Goal: Task Accomplishment & Management: Use online tool/utility

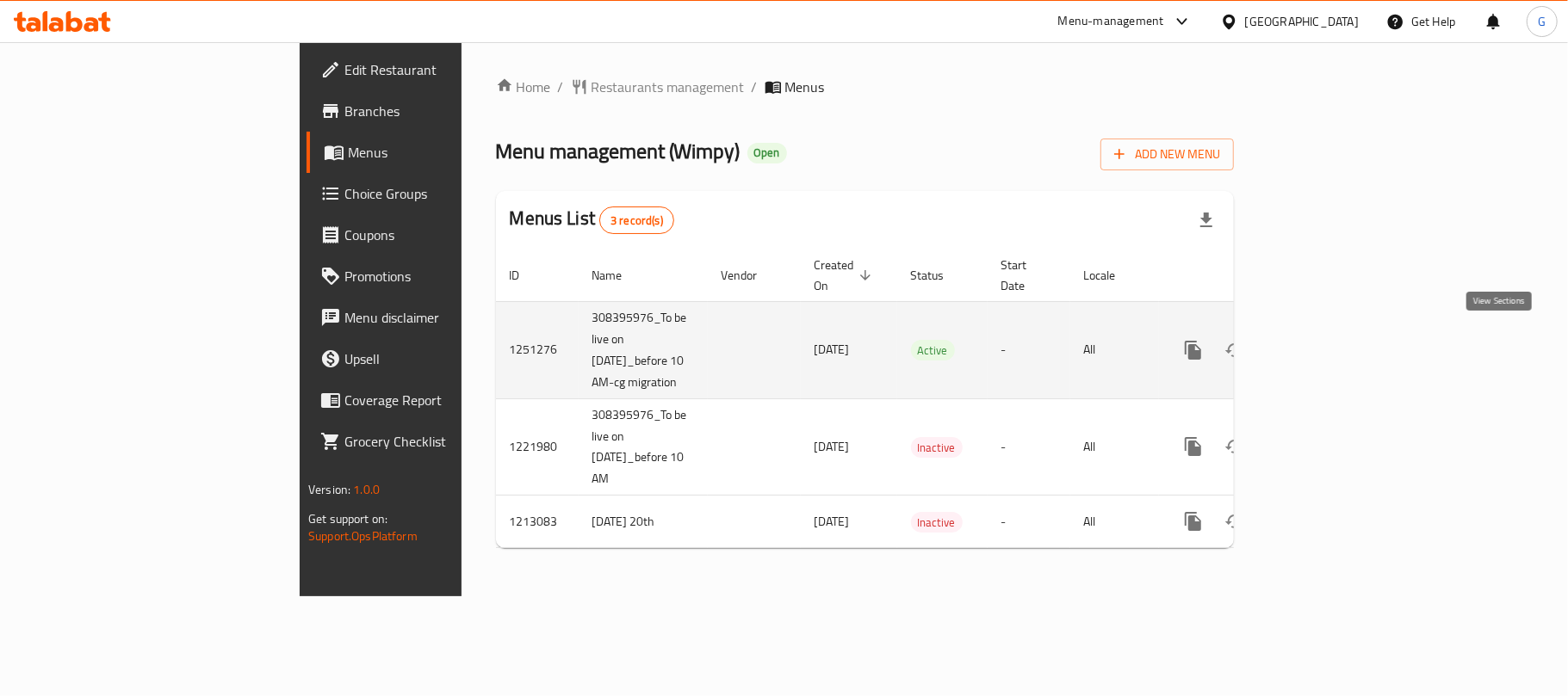
click at [1328, 352] on icon "enhanced table" at bounding box center [1317, 350] width 21 height 21
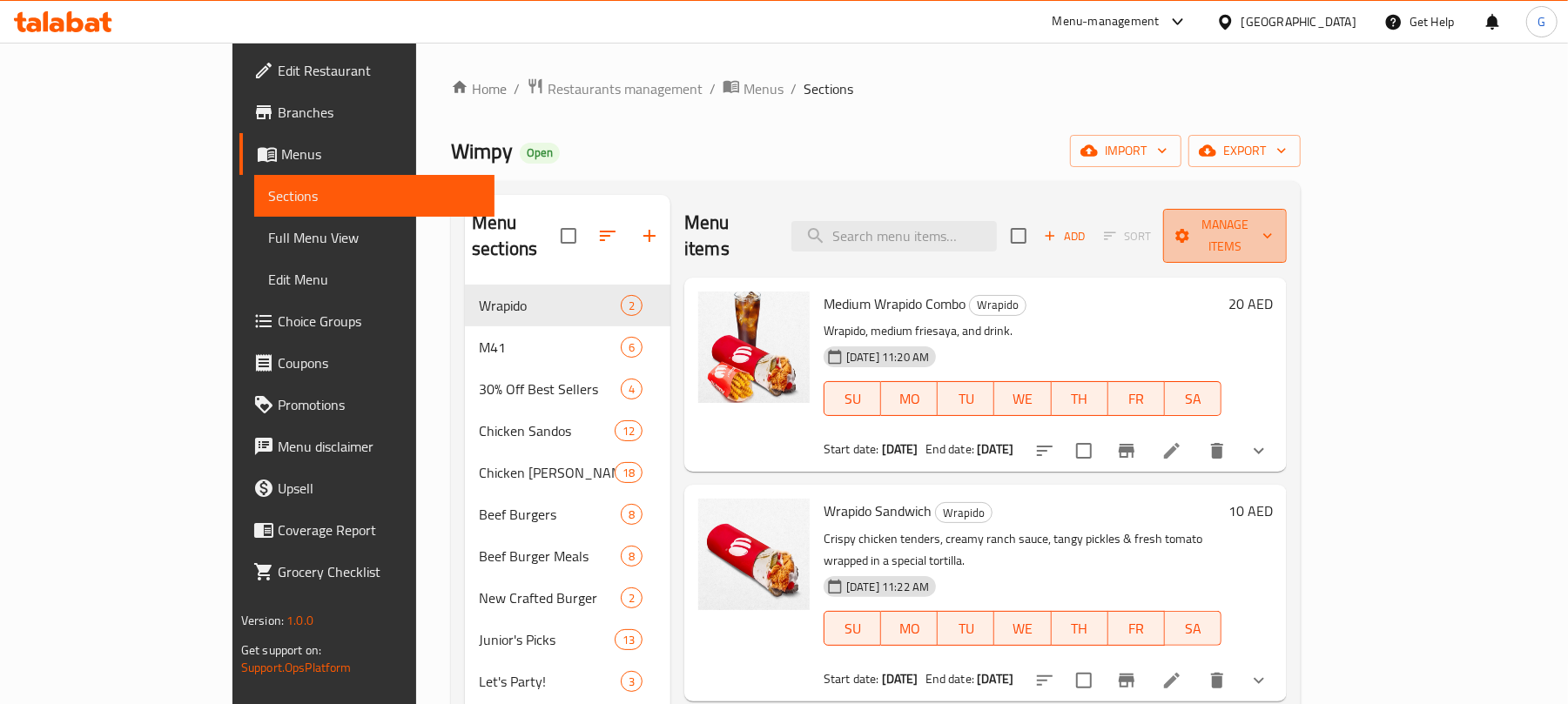
click at [1274, 225] on span "Manage items" at bounding box center [1225, 236] width 97 height 44
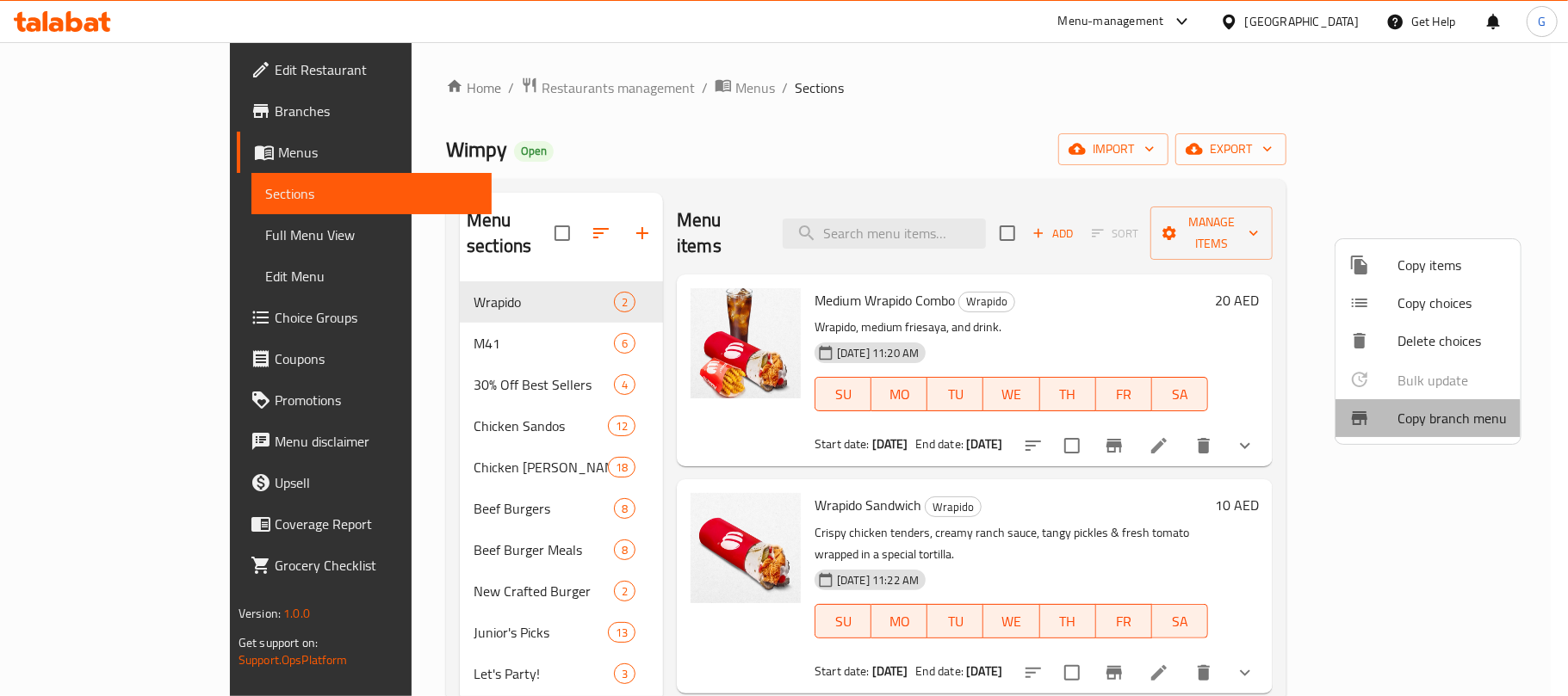
click at [1423, 423] on span "Copy branch menu" at bounding box center [1452, 418] width 110 height 21
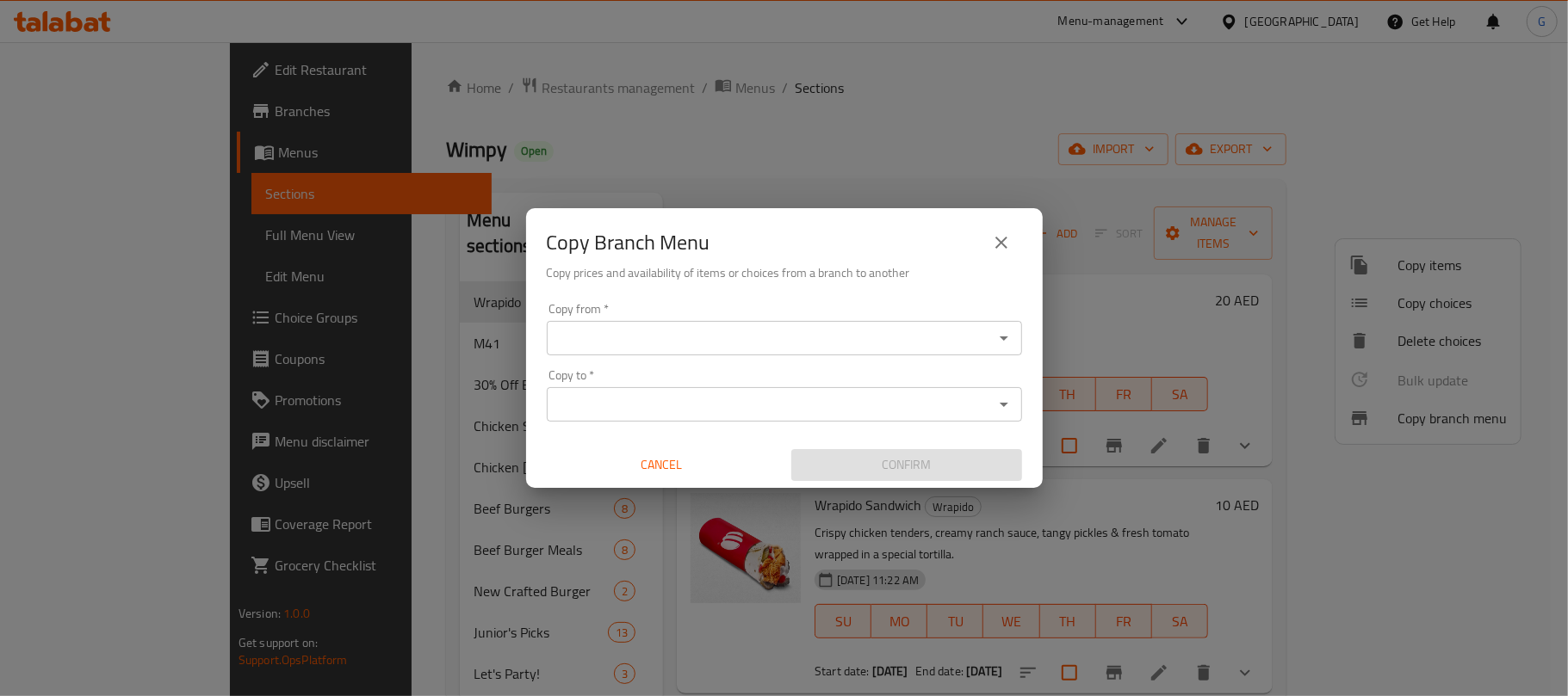
click at [823, 340] on input "Copy from   *" at bounding box center [769, 339] width 436 height 24
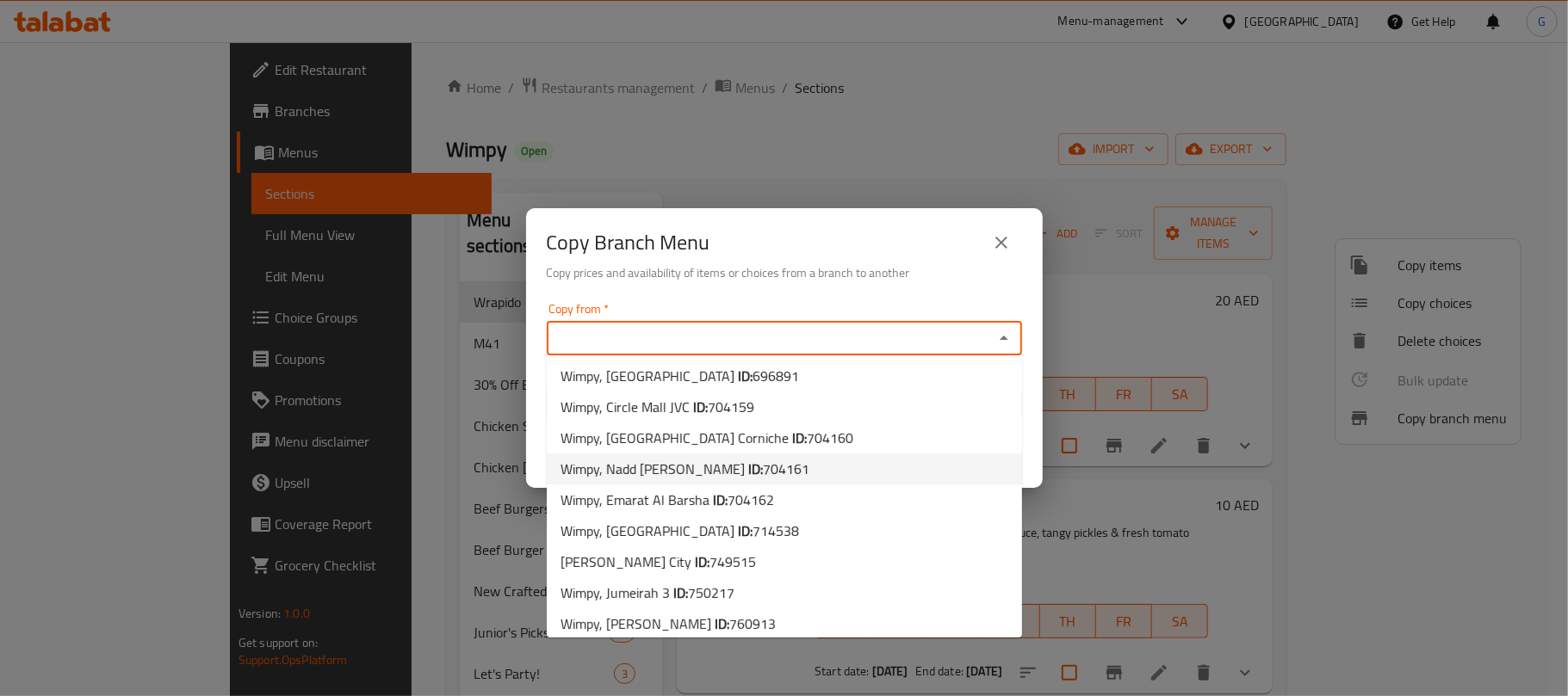
scroll to position [76, 0]
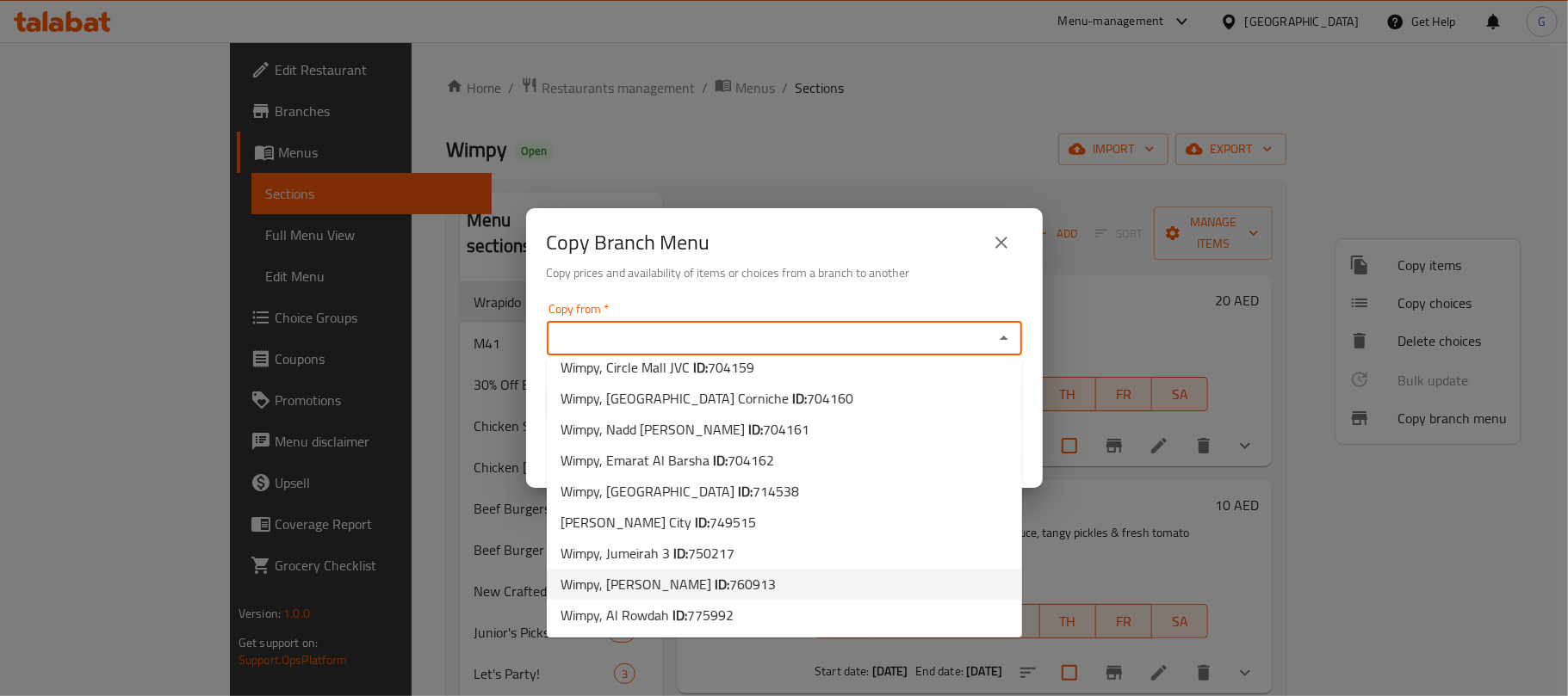
click at [752, 583] on li "Wimpy, [PERSON_NAME] ID: 760913" at bounding box center [784, 583] width 475 height 31
type input "Wimpy, [PERSON_NAME]"
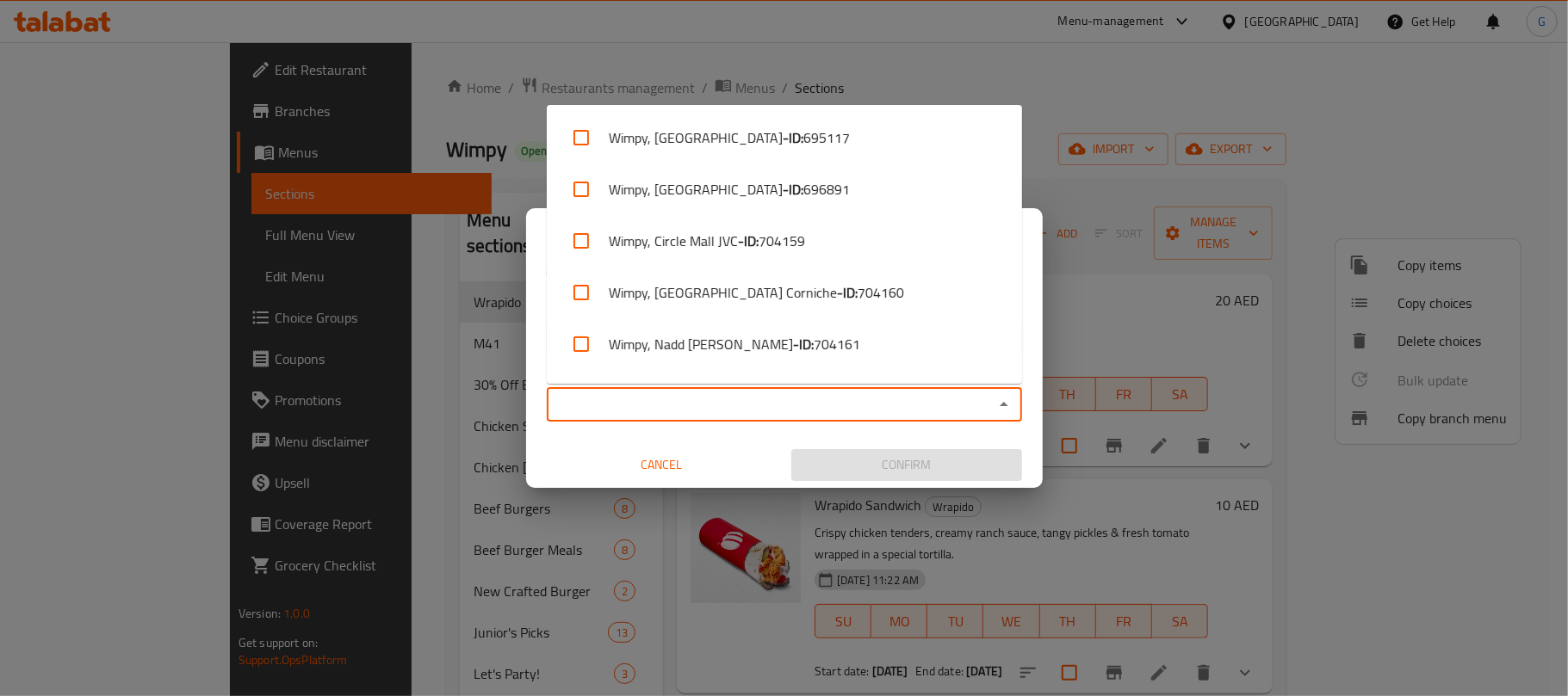
click at [731, 407] on input "Copy to   *" at bounding box center [769, 404] width 436 height 24
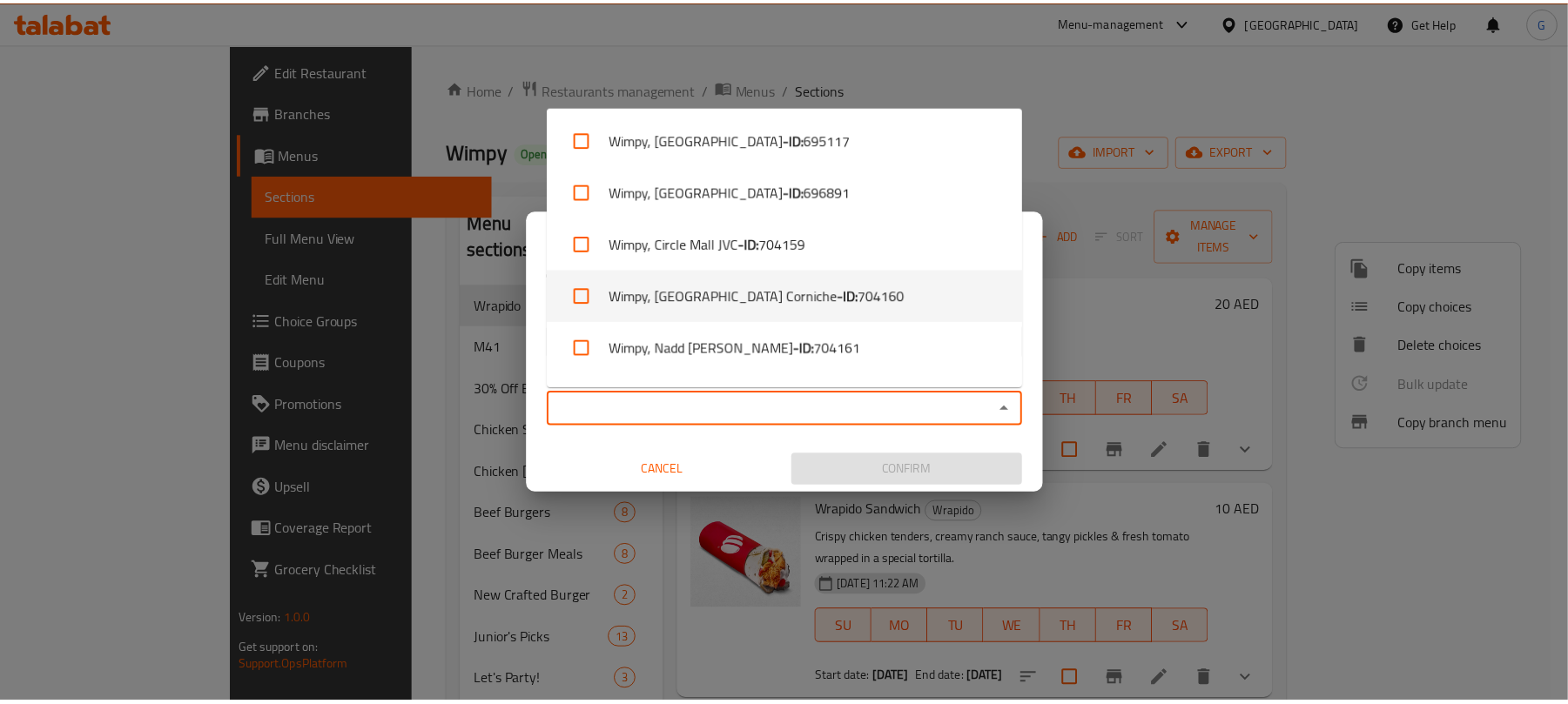
scroll to position [306, 0]
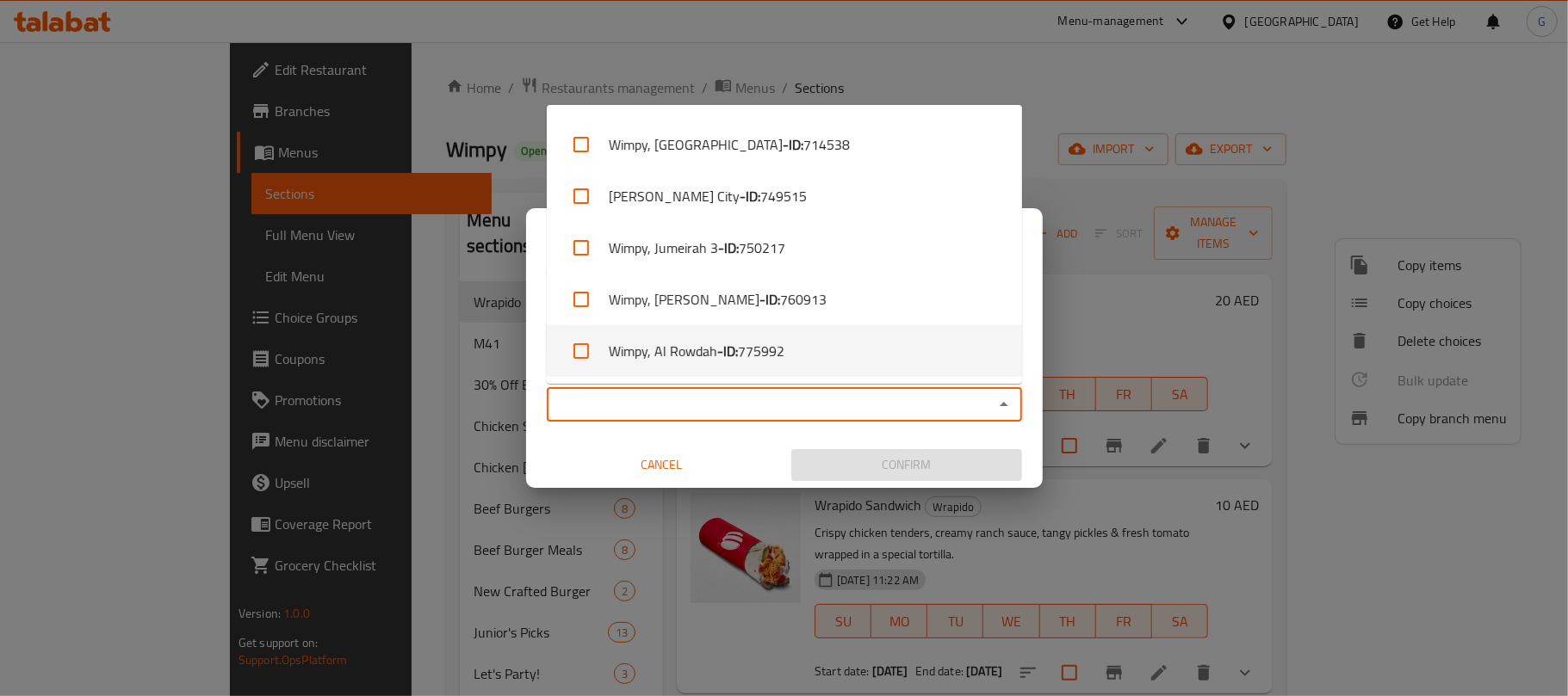
click at [704, 346] on li "Wimpy, [GEOGRAPHIC_DATA] - ID: 775992" at bounding box center [784, 351] width 475 height 52
checkbox input "true"
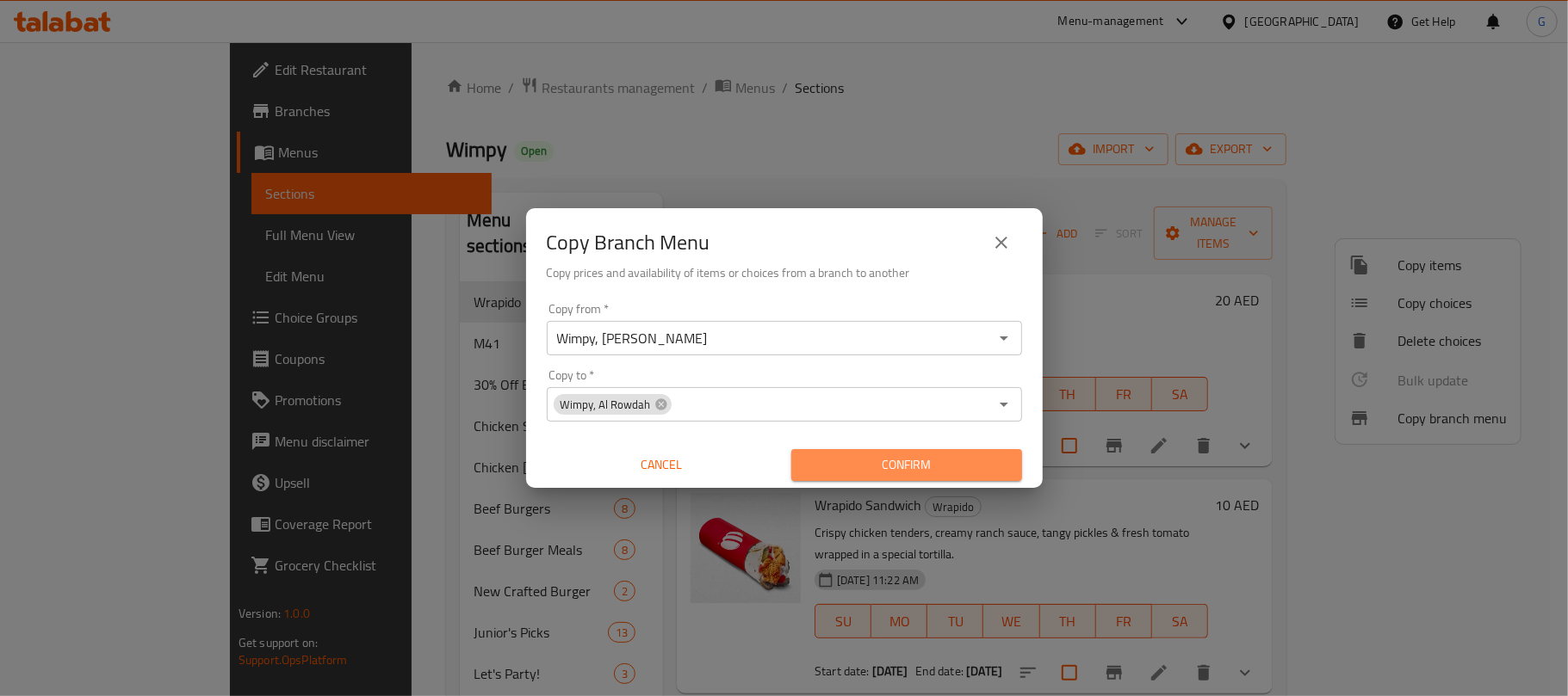
click at [965, 472] on span "Confirm" at bounding box center [906, 464] width 204 height 22
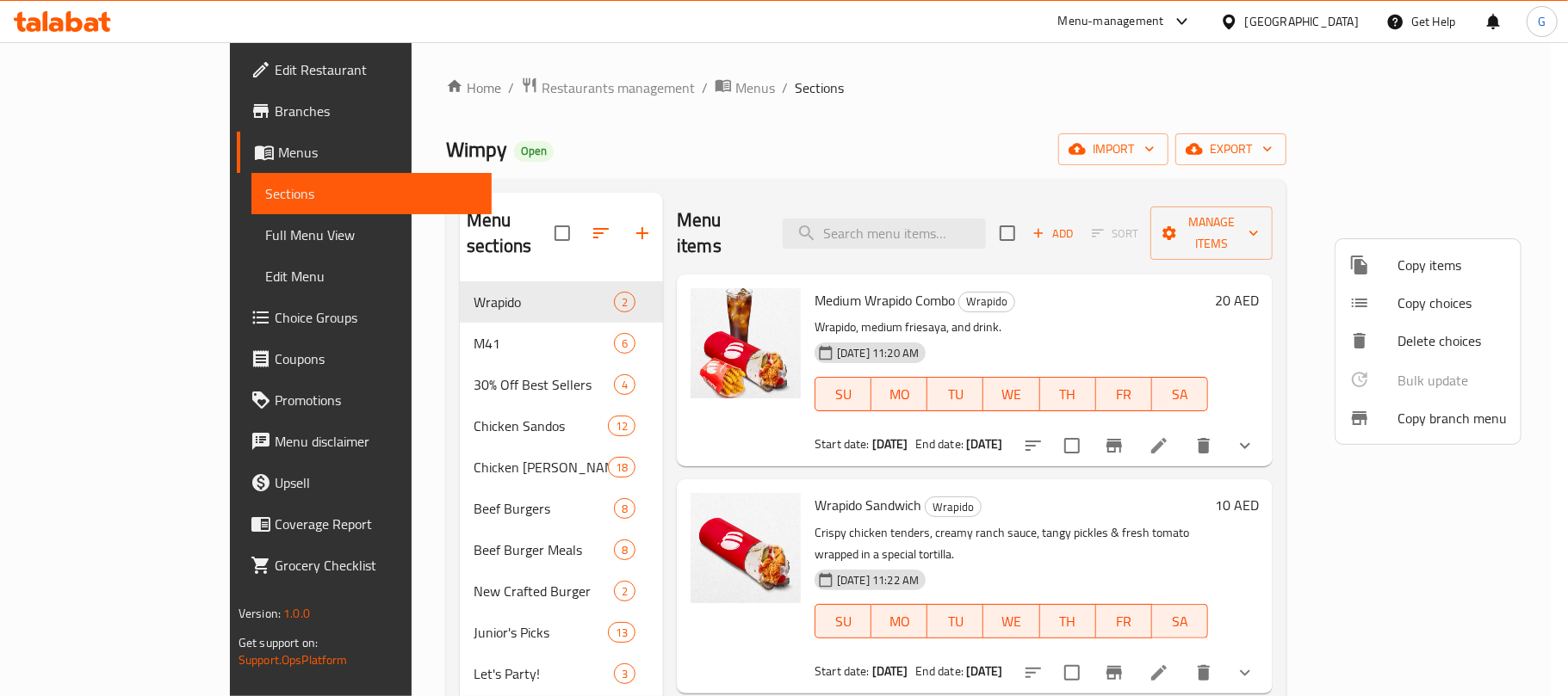
click at [1207, 155] on div at bounding box center [784, 348] width 1568 height 696
